Goal: Check status: Check status

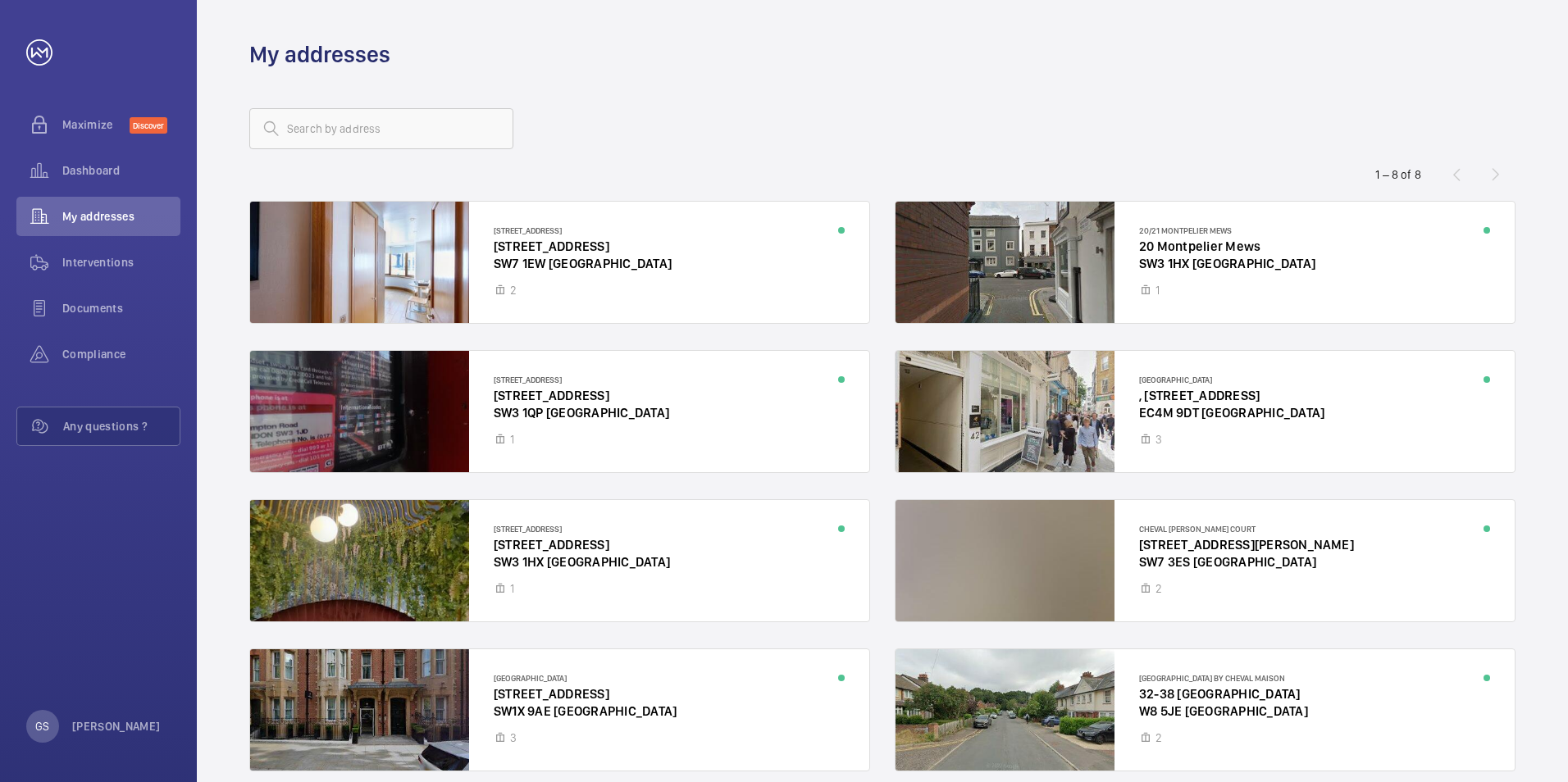
click at [1173, 693] on div at bounding box center [1206, 710] width 620 height 121
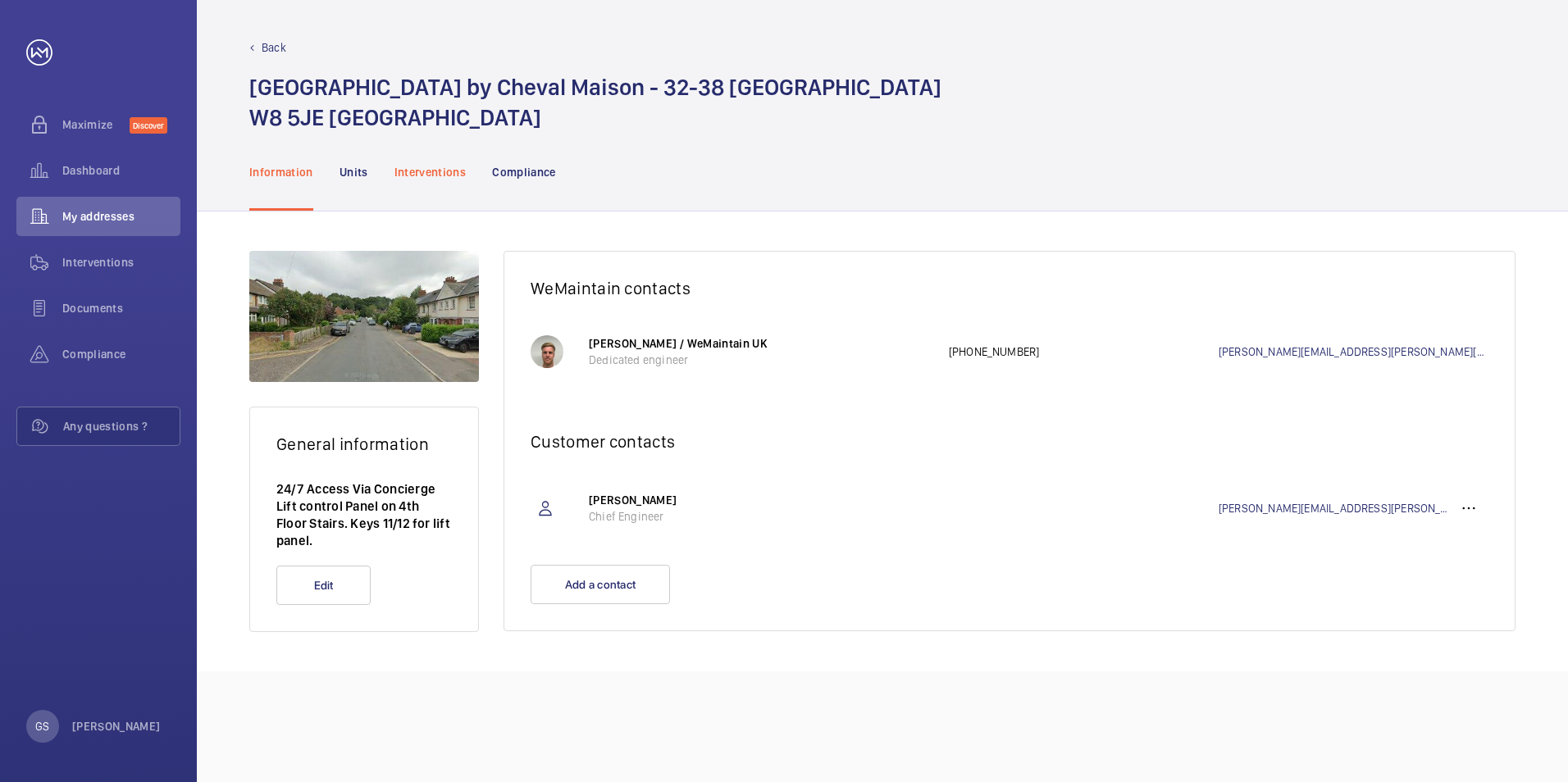
click at [441, 174] on p "Interventions" at bounding box center [430, 172] width 72 height 16
